Goal: Download file/media

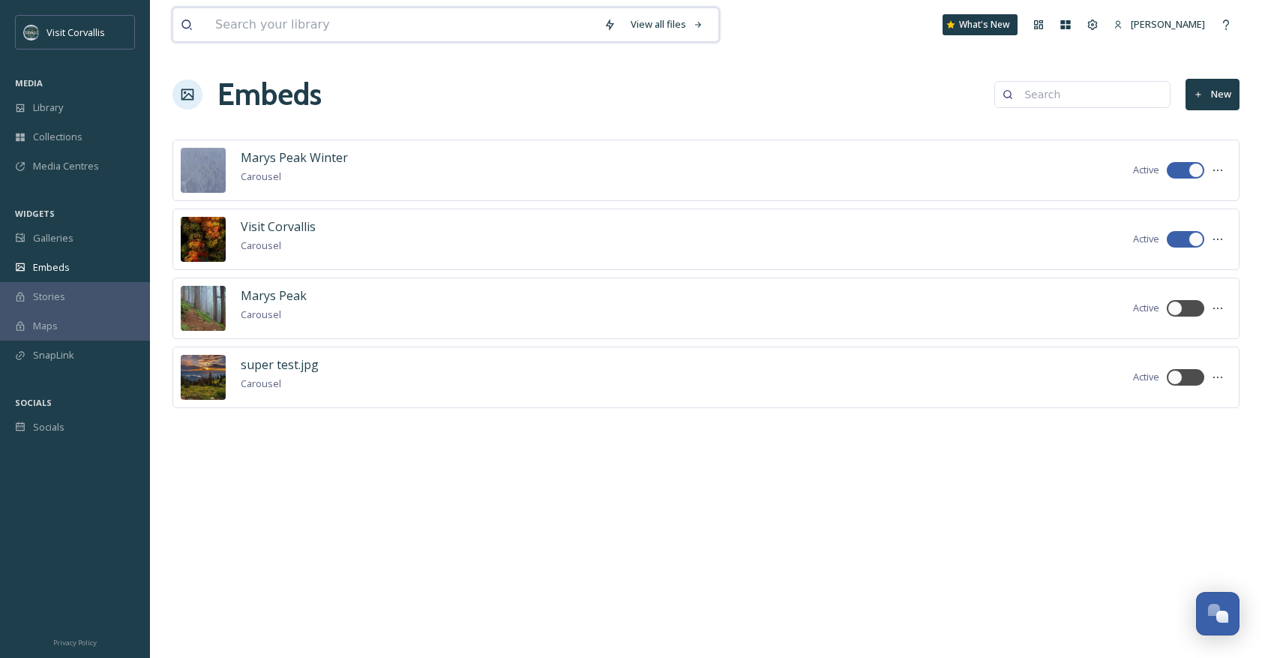
click at [277, 30] on input at bounding box center [402, 24] width 388 height 33
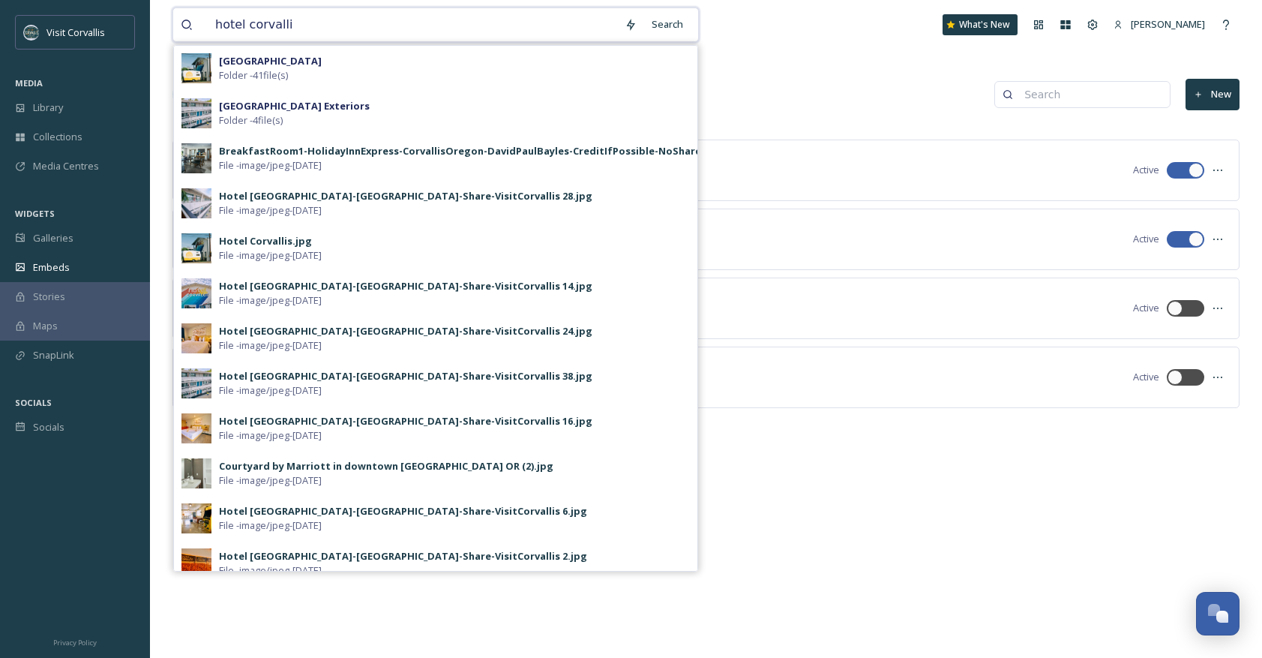
type input "hotel corvallis"
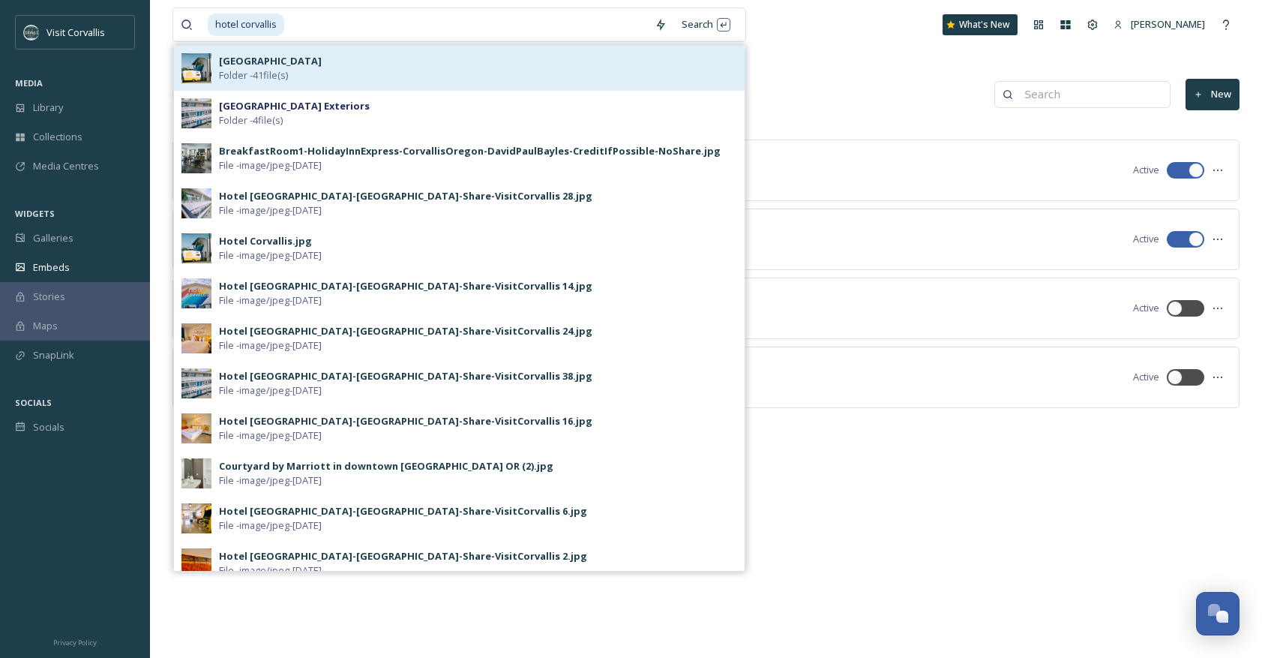
click at [265, 61] on strong "[GEOGRAPHIC_DATA]" at bounding box center [270, 60] width 103 height 13
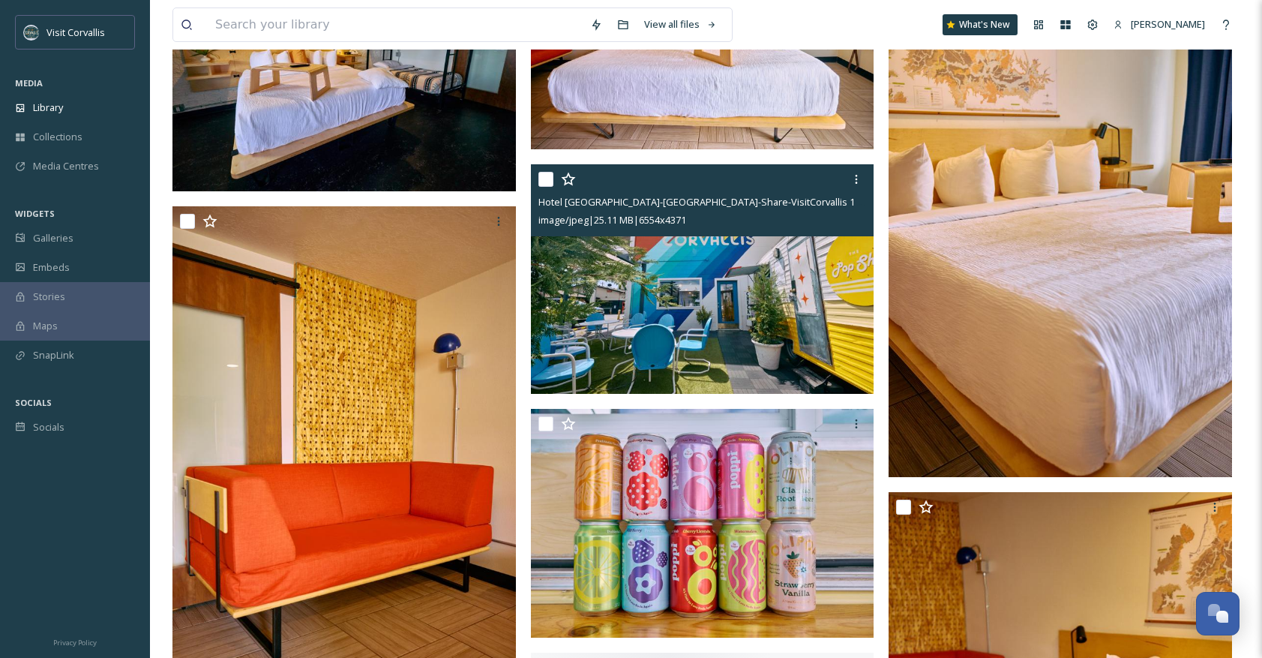
scroll to position [2566, 0]
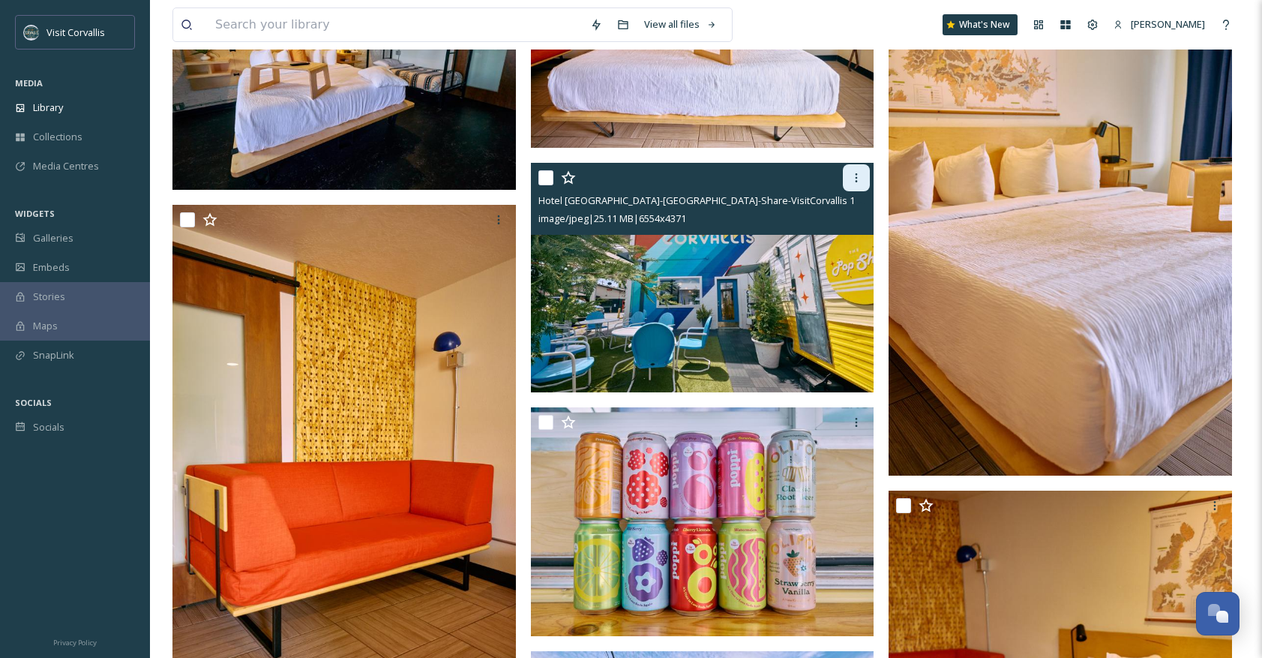
click at [857, 181] on icon at bounding box center [857, 177] width 2 height 9
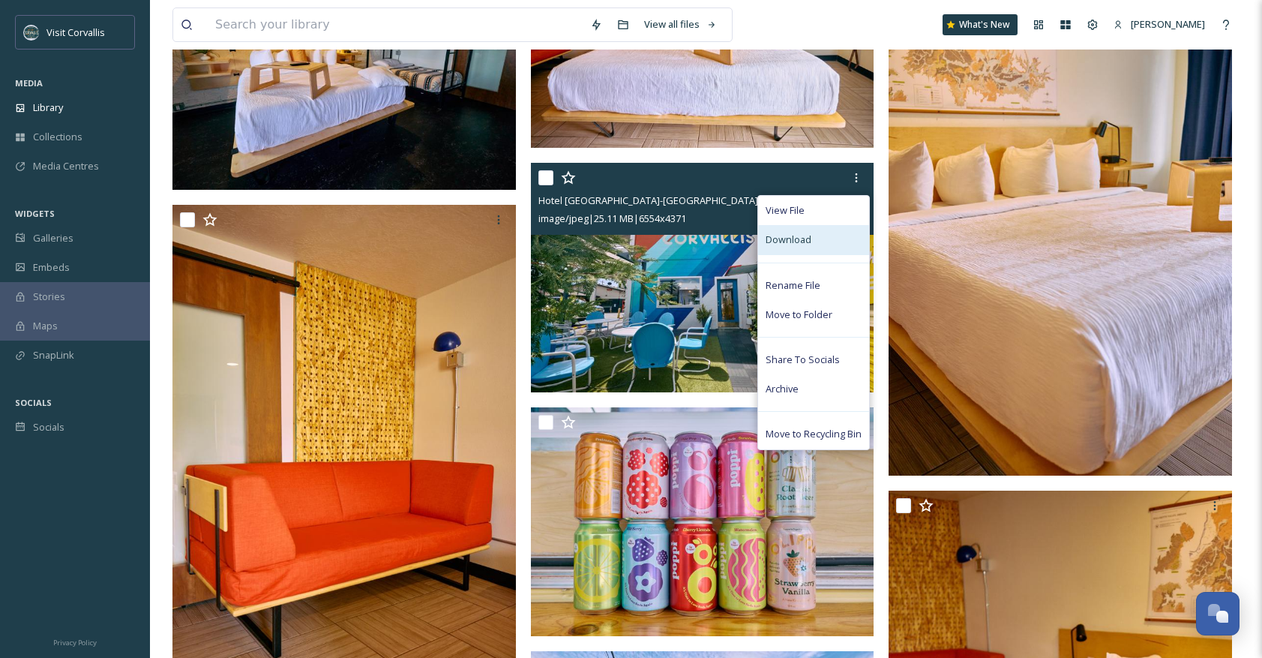
click at [805, 238] on span "Download" at bounding box center [789, 239] width 46 height 14
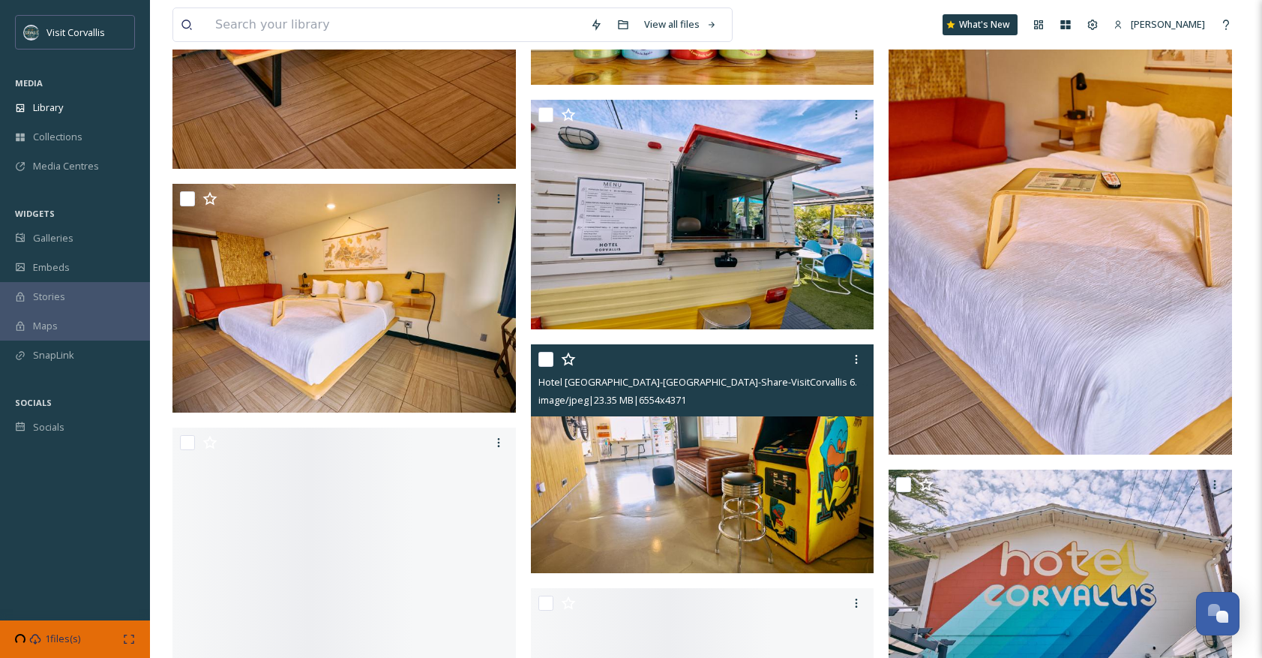
scroll to position [3123, 0]
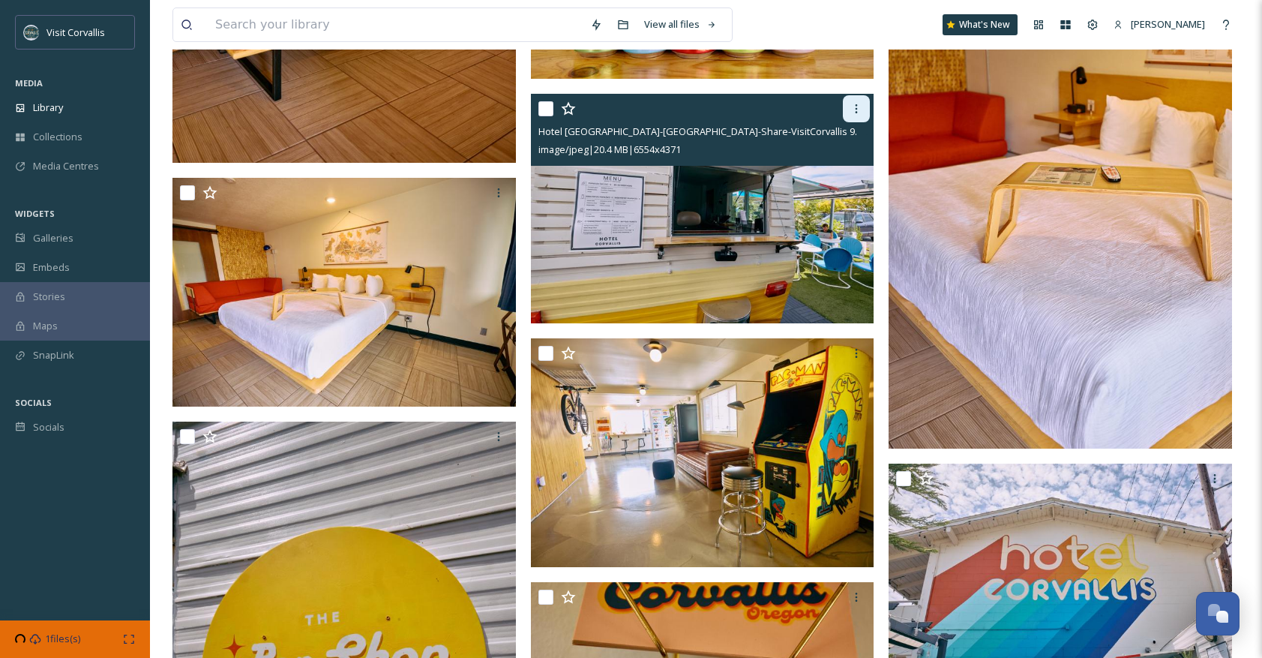
click at [853, 112] on icon at bounding box center [856, 109] width 12 height 12
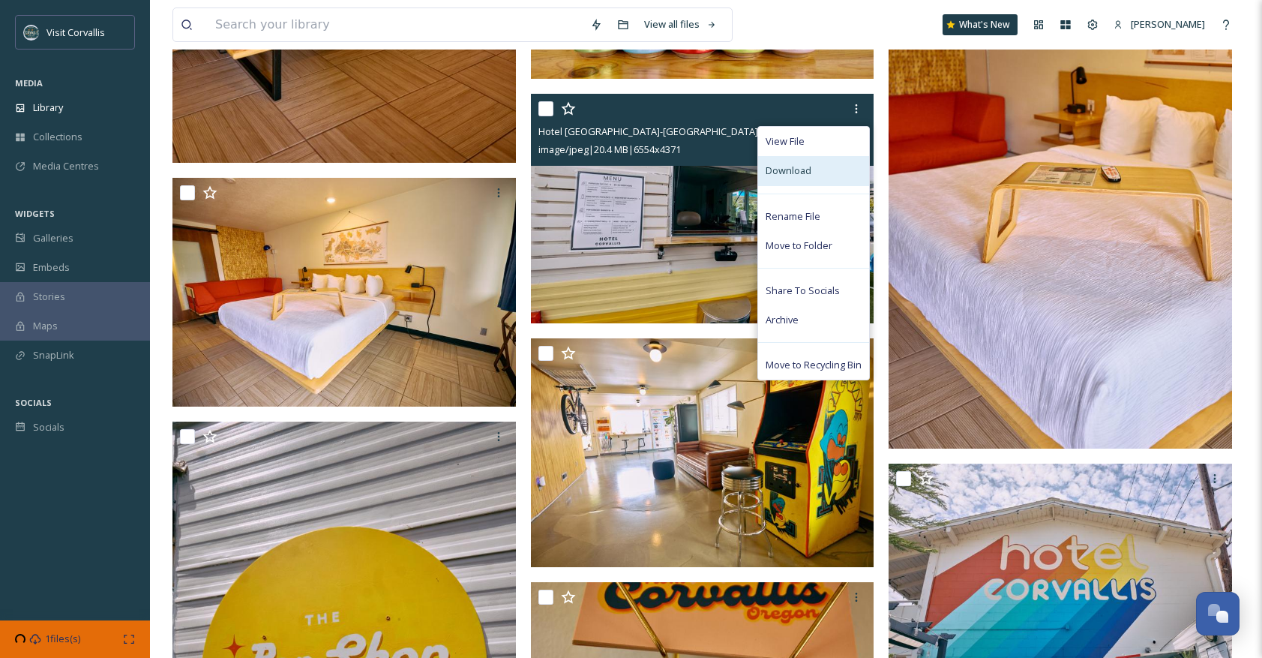
click at [803, 169] on span "Download" at bounding box center [789, 170] width 46 height 14
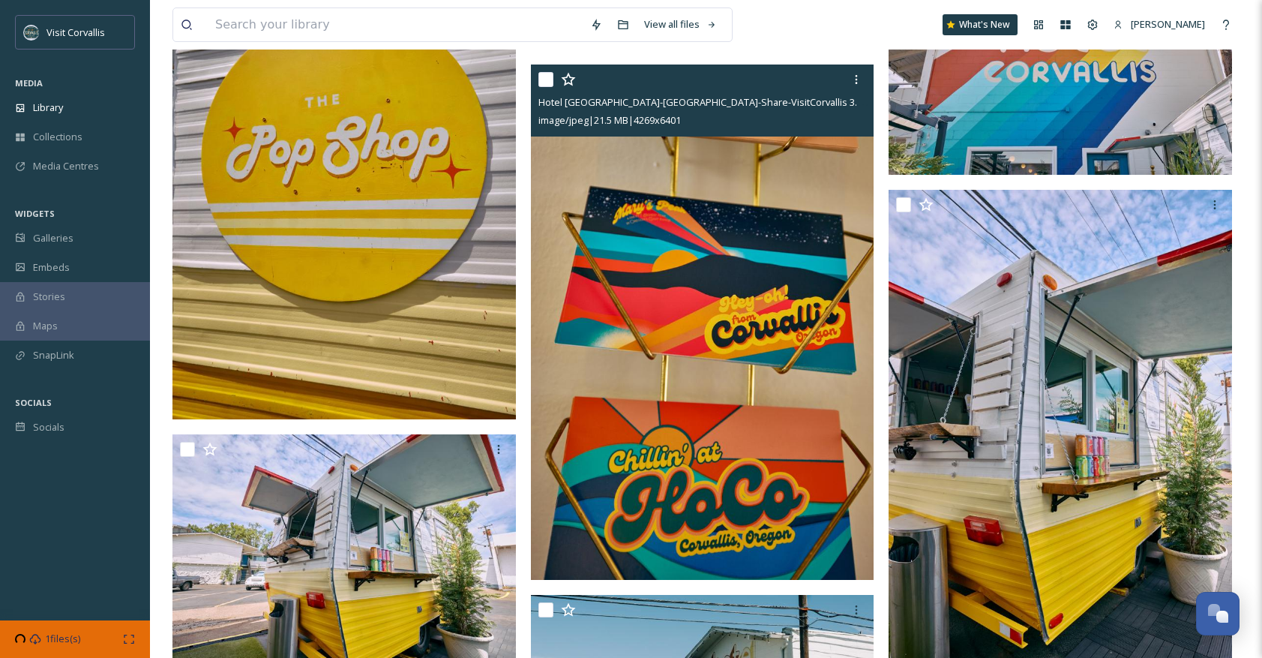
scroll to position [3649, 0]
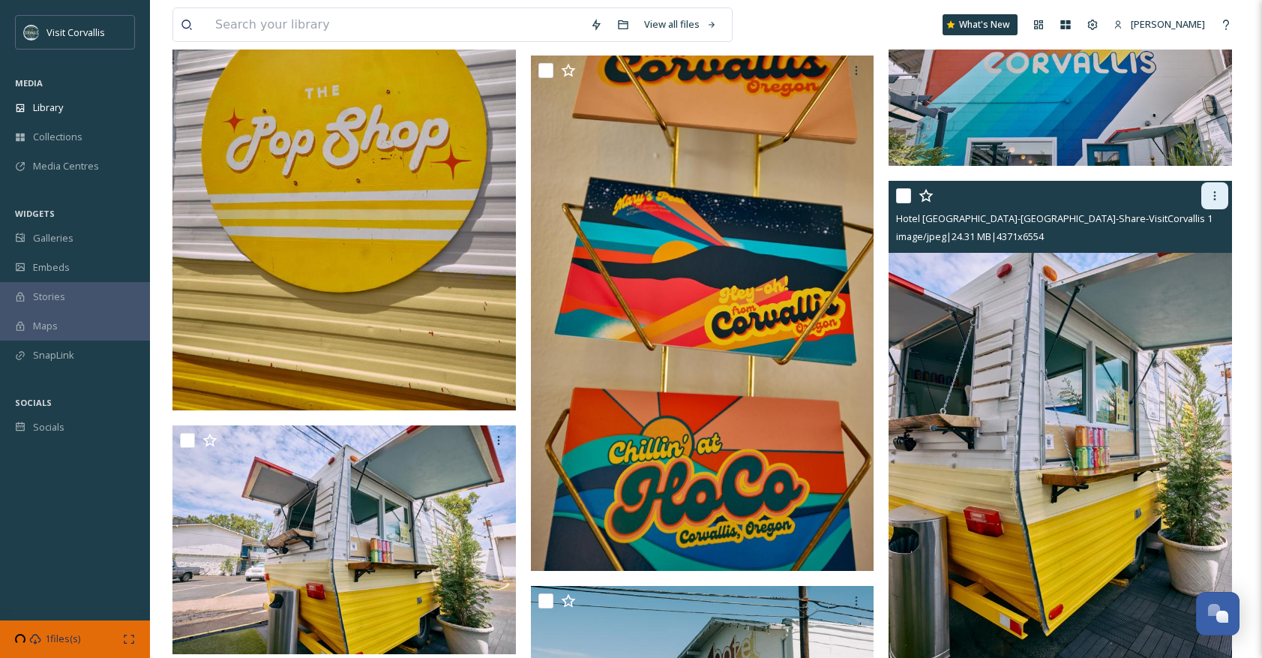
click at [1217, 198] on icon at bounding box center [1215, 196] width 12 height 12
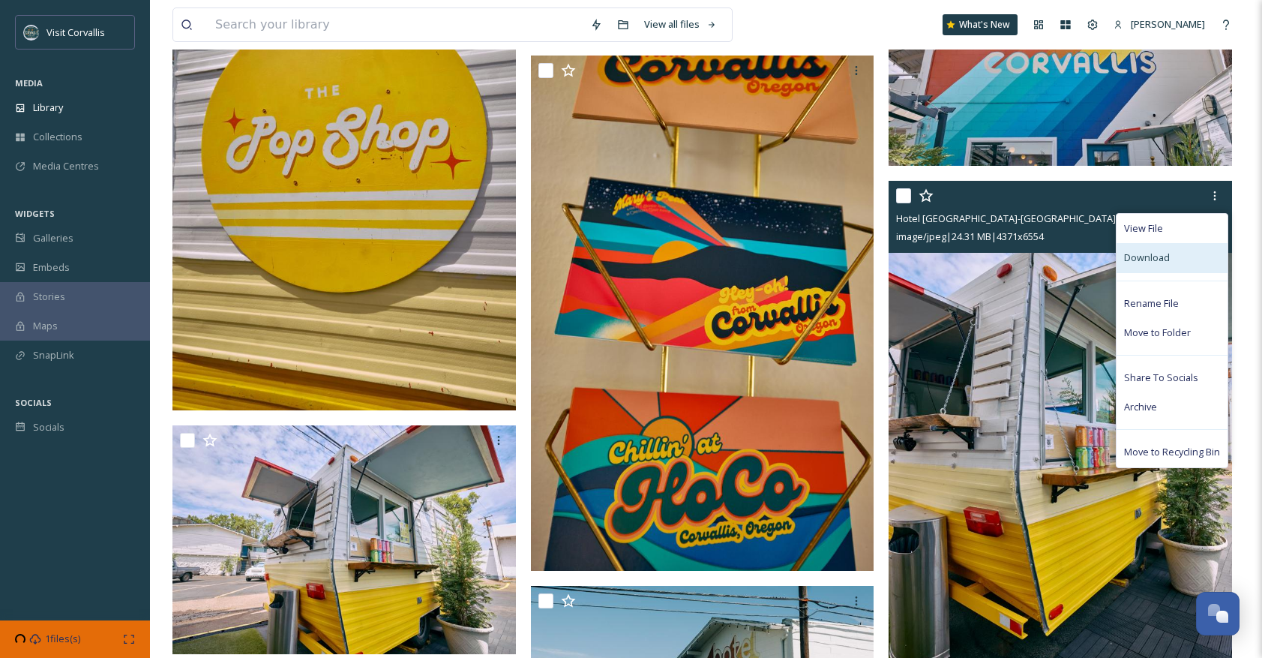
click at [1173, 259] on div "Download" at bounding box center [1172, 257] width 111 height 29
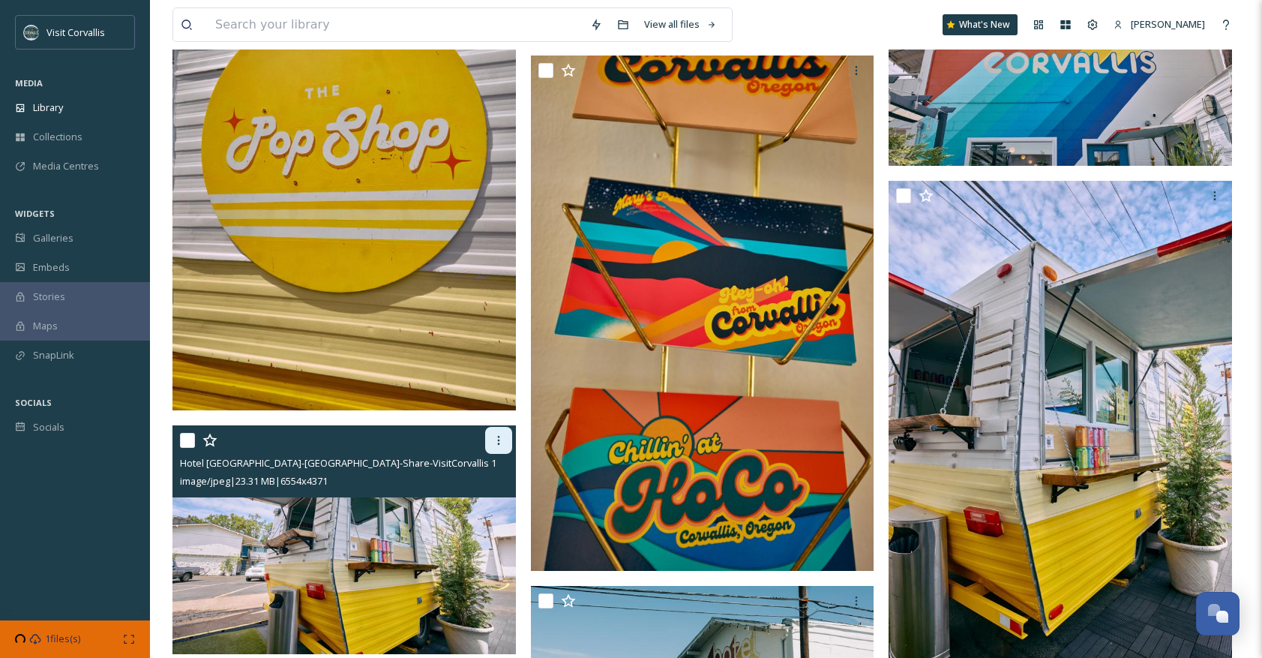
click at [501, 444] on icon at bounding box center [499, 440] width 12 height 12
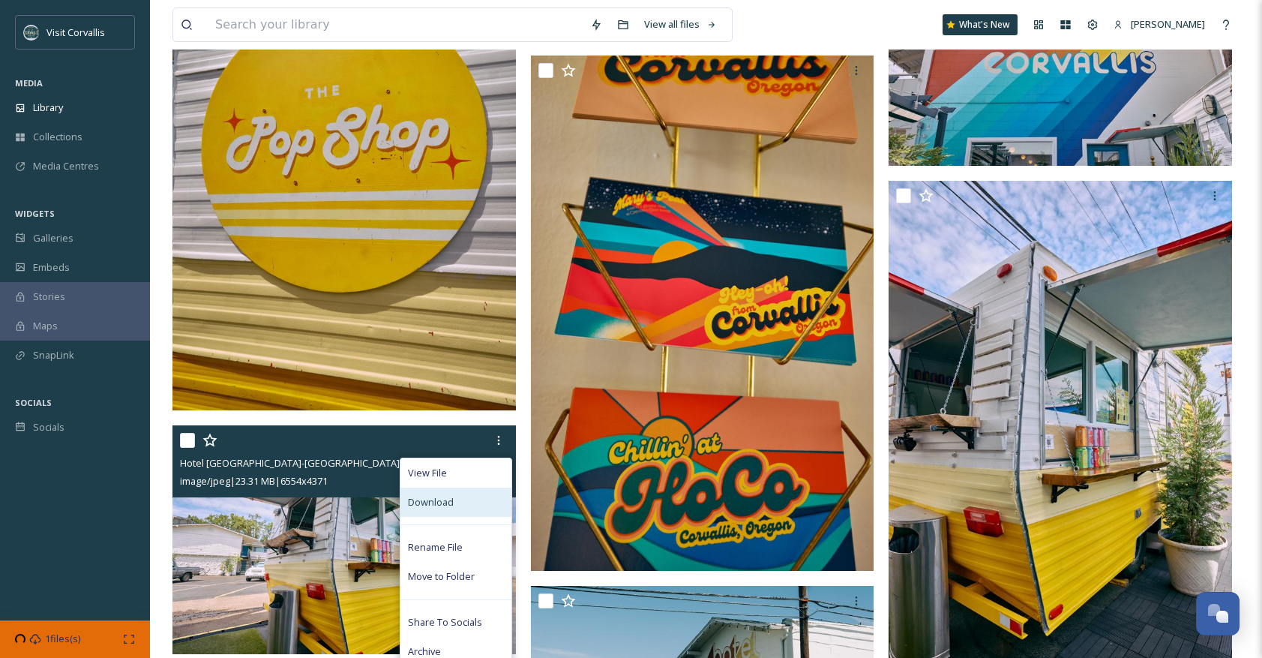
click at [461, 505] on div "Download" at bounding box center [455, 501] width 111 height 29
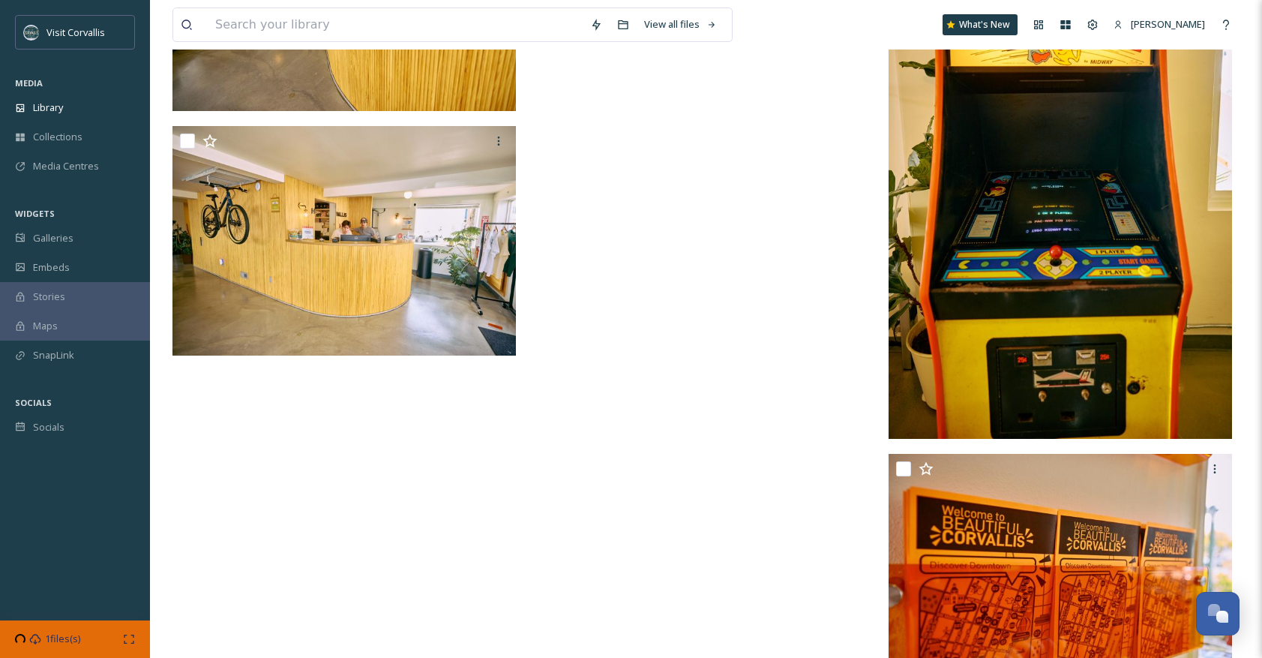
scroll to position [5017, 0]
